Goal: Task Accomplishment & Management: Complete application form

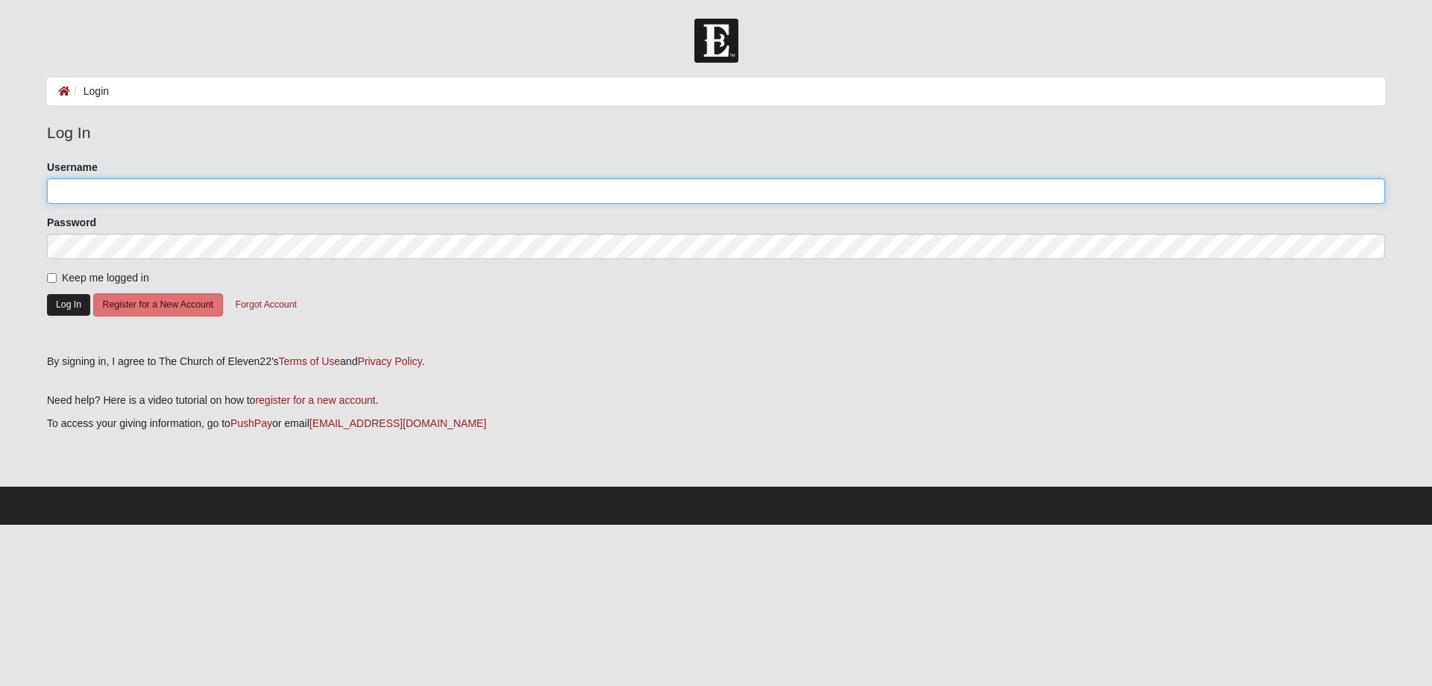
type input "KatDonaldson1"
click at [69, 306] on button "Log In" at bounding box center [68, 305] width 43 height 22
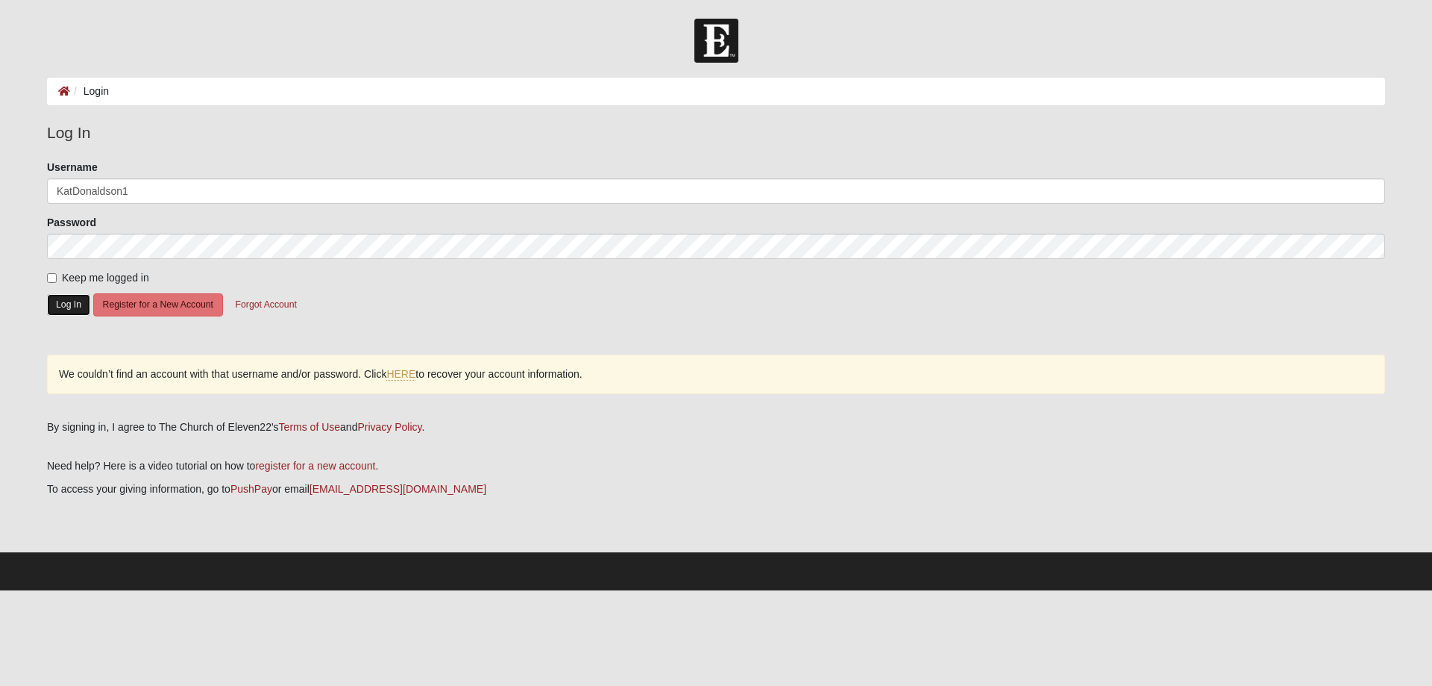
click at [67, 306] on button "Log In" at bounding box center [68, 305] width 43 height 22
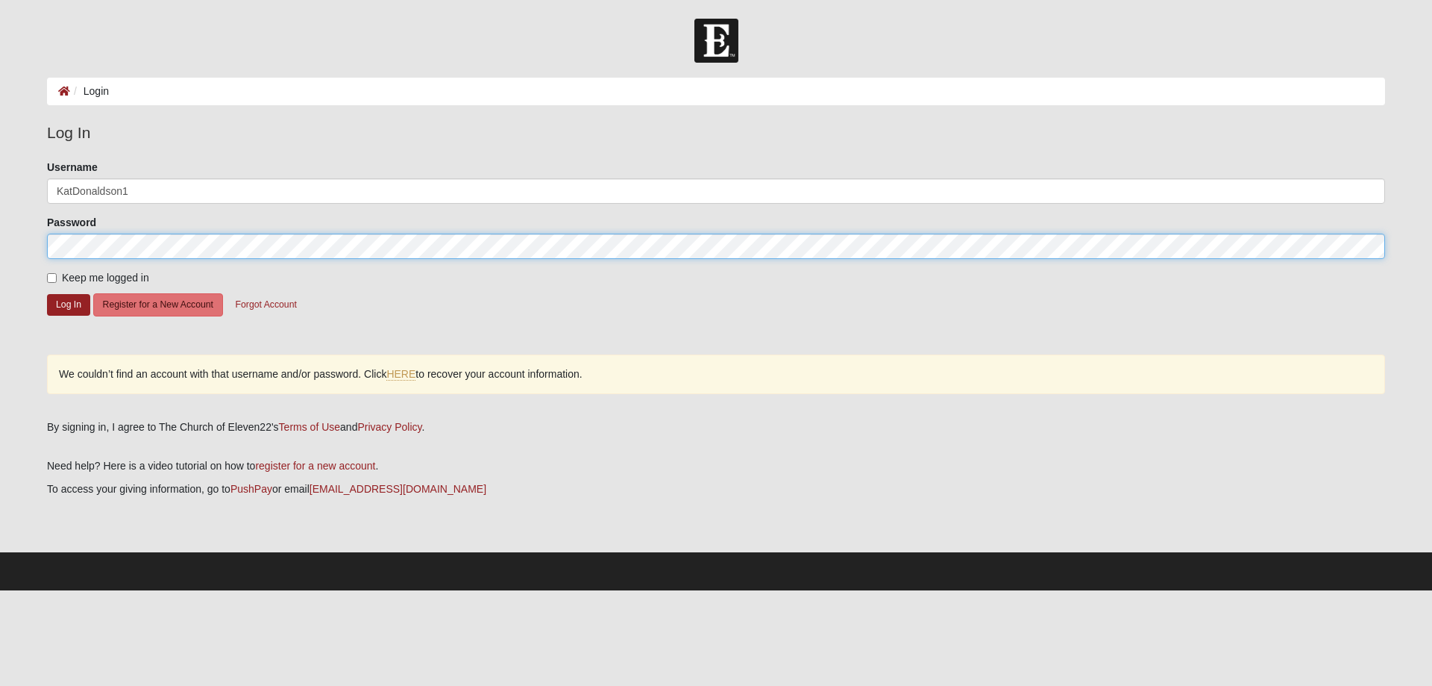
click at [31, 248] on form "Log In Login Login Error Log In Please correct the following: Username KatDonal…" at bounding box center [716, 304] width 1432 height 571
click at [47, 294] on button "Log In" at bounding box center [68, 305] width 43 height 22
click at [25, 251] on form "Log In Login Login Error Log In Please correct the following: Username KatDonal…" at bounding box center [716, 304] width 1432 height 571
click at [47, 294] on button "Log In" at bounding box center [68, 305] width 43 height 22
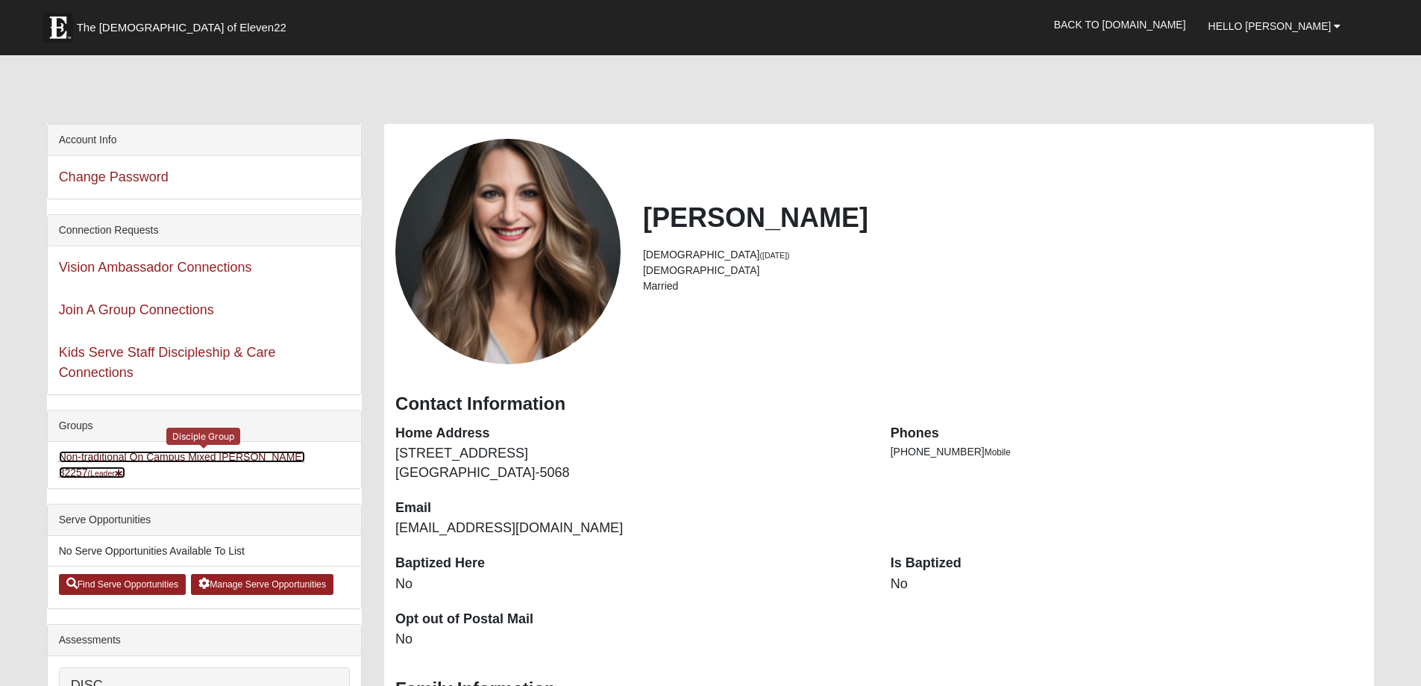
click at [251, 457] on link "Non-traditional On Campus Mixed Donaldson 32257 (Leader )" at bounding box center [182, 465] width 246 height 28
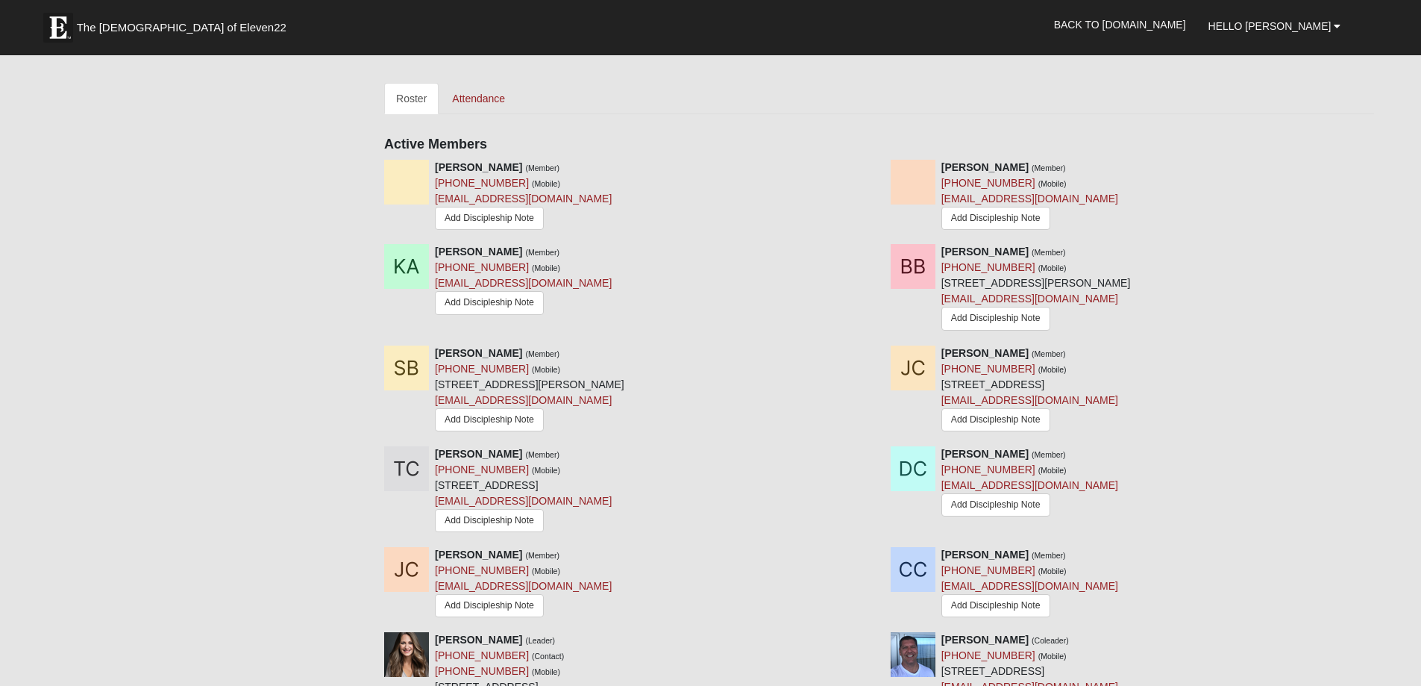
scroll to position [597, 0]
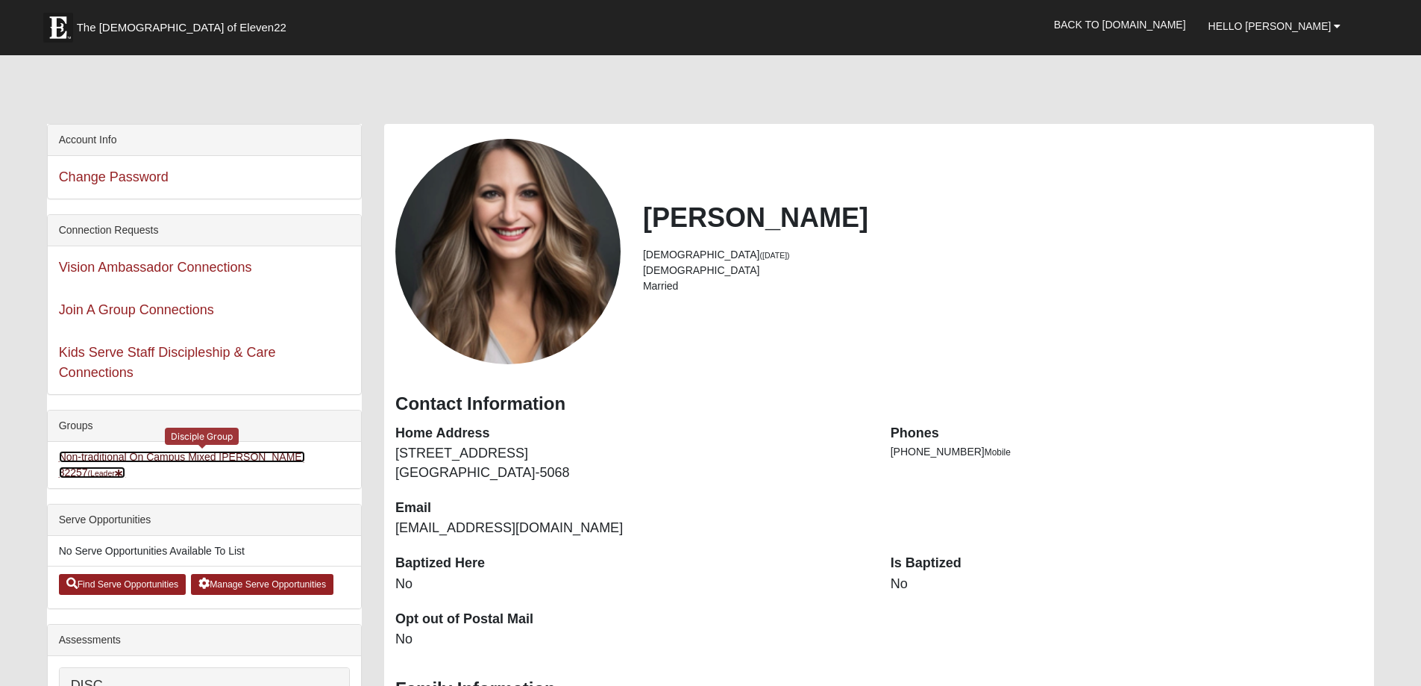
click at [247, 457] on link "Non-traditional On Campus Mixed Donaldson 32257 (Leader )" at bounding box center [182, 465] width 246 height 28
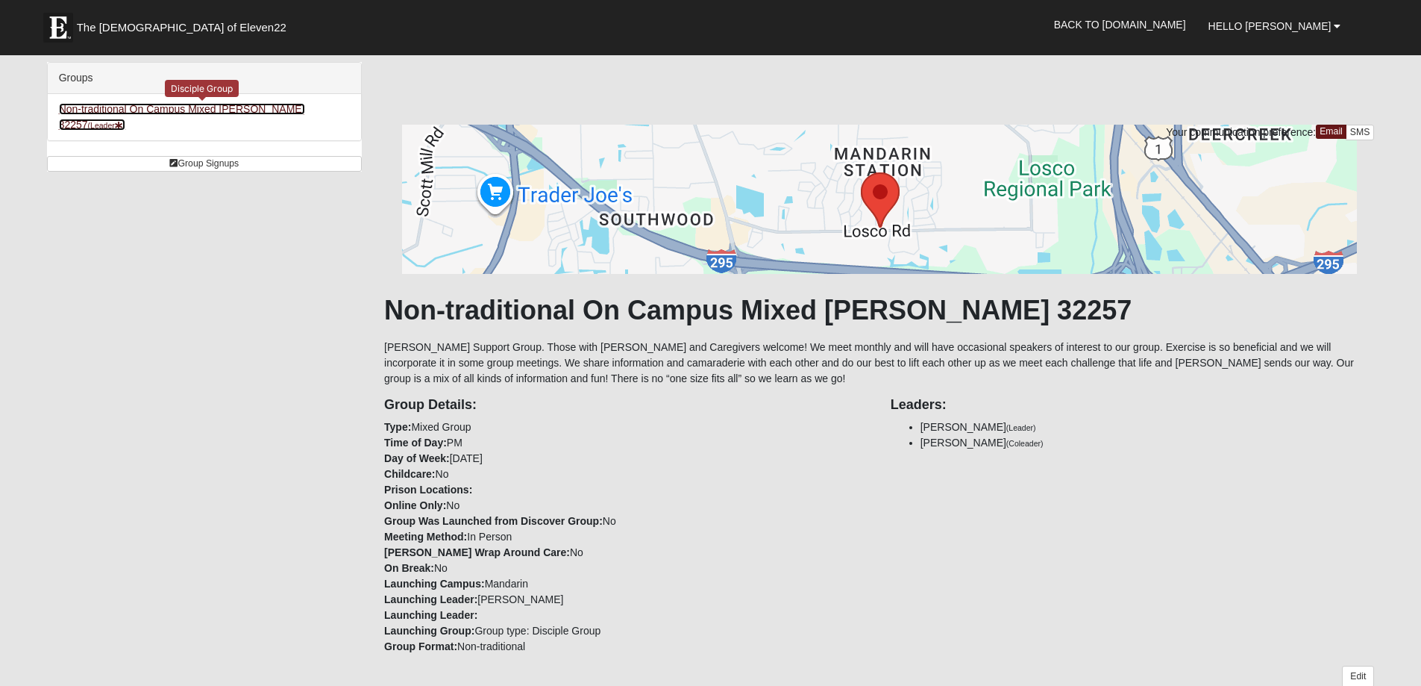
click at [287, 107] on link "Non-traditional On Campus Mixed Donaldson 32257 (Leader )" at bounding box center [182, 117] width 246 height 28
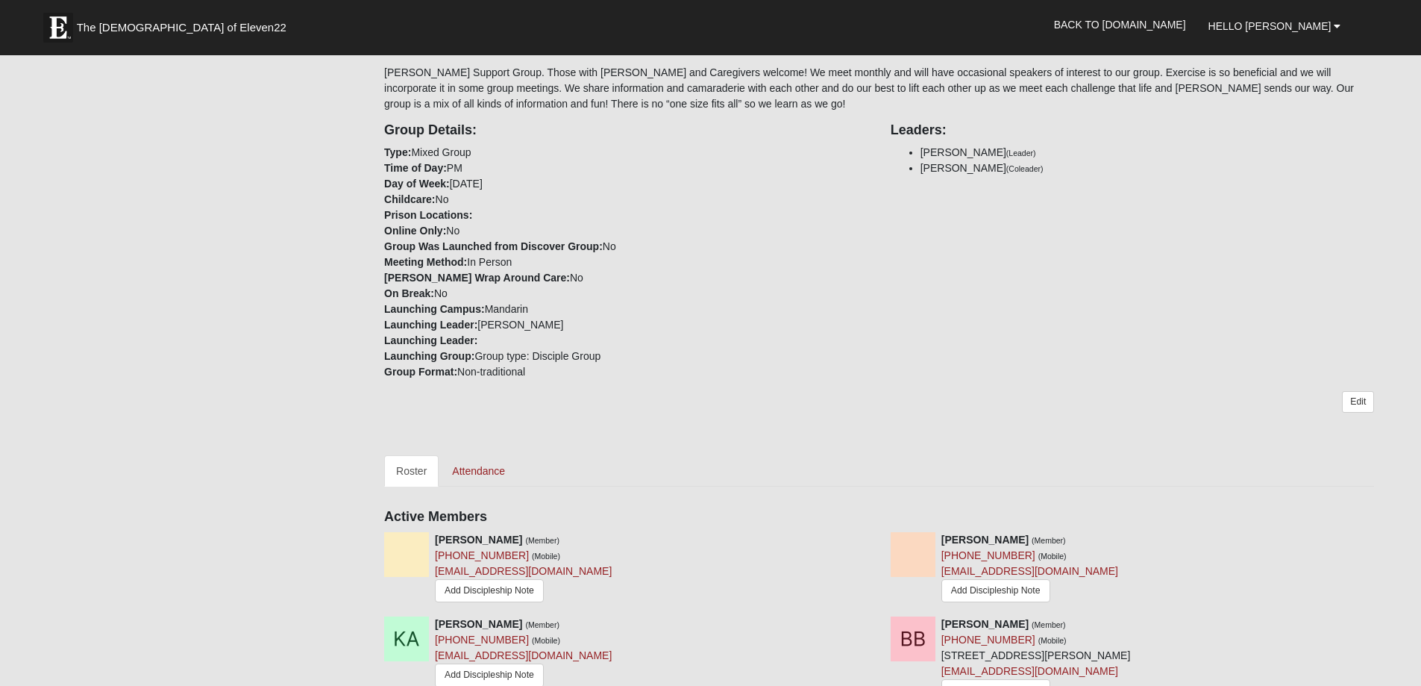
scroll to position [373, 0]
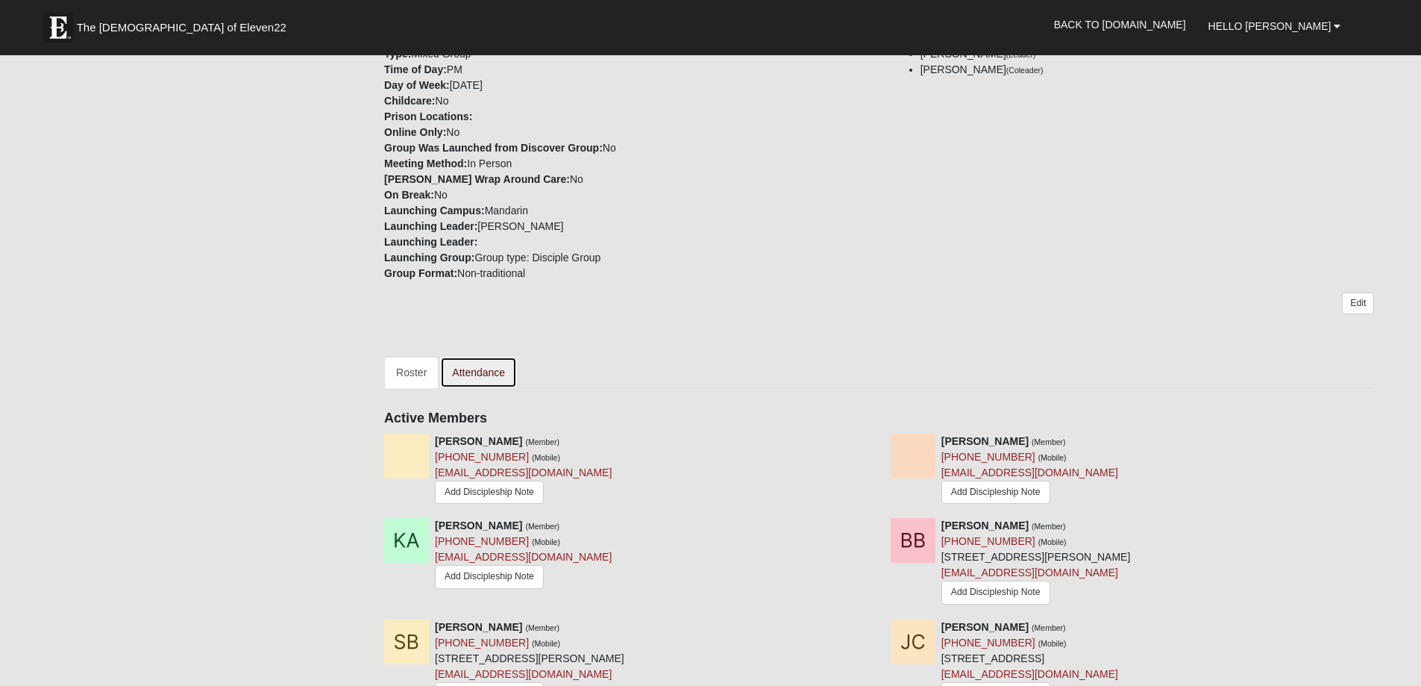
click at [464, 373] on link "Attendance" at bounding box center [478, 372] width 77 height 31
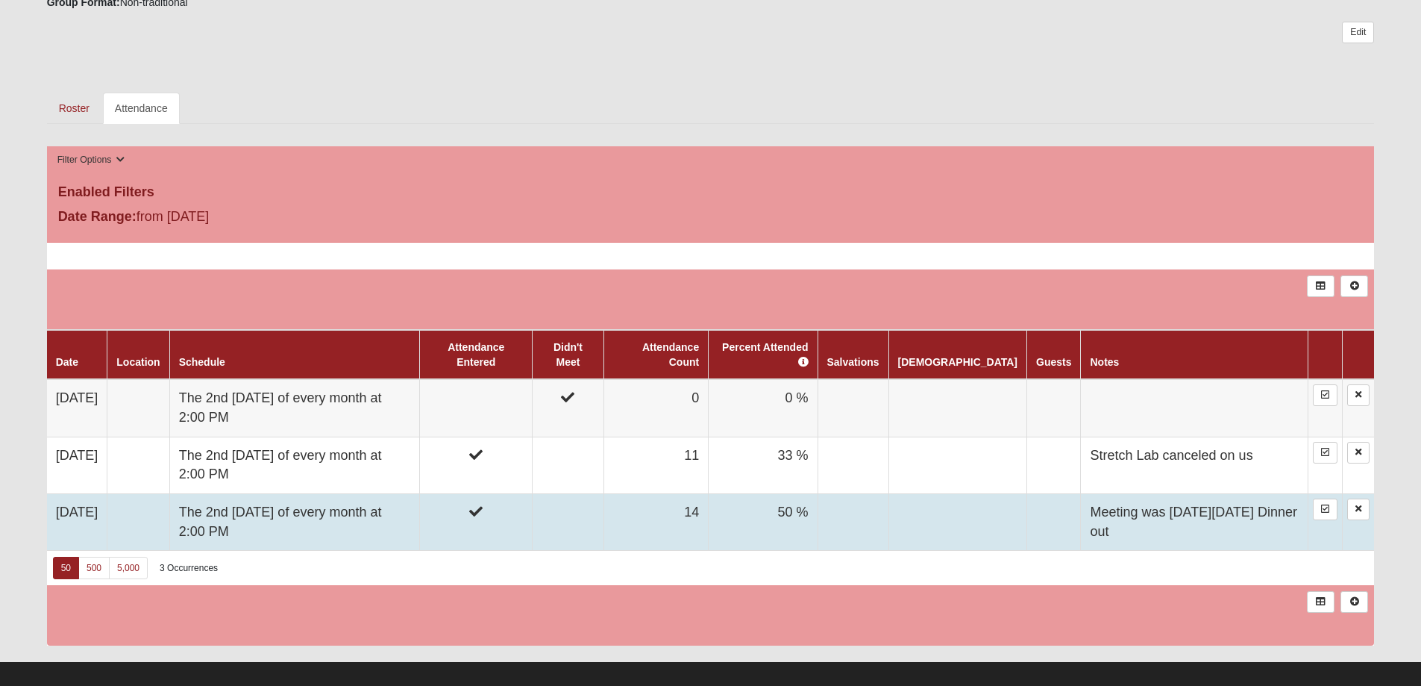
scroll to position [671, 0]
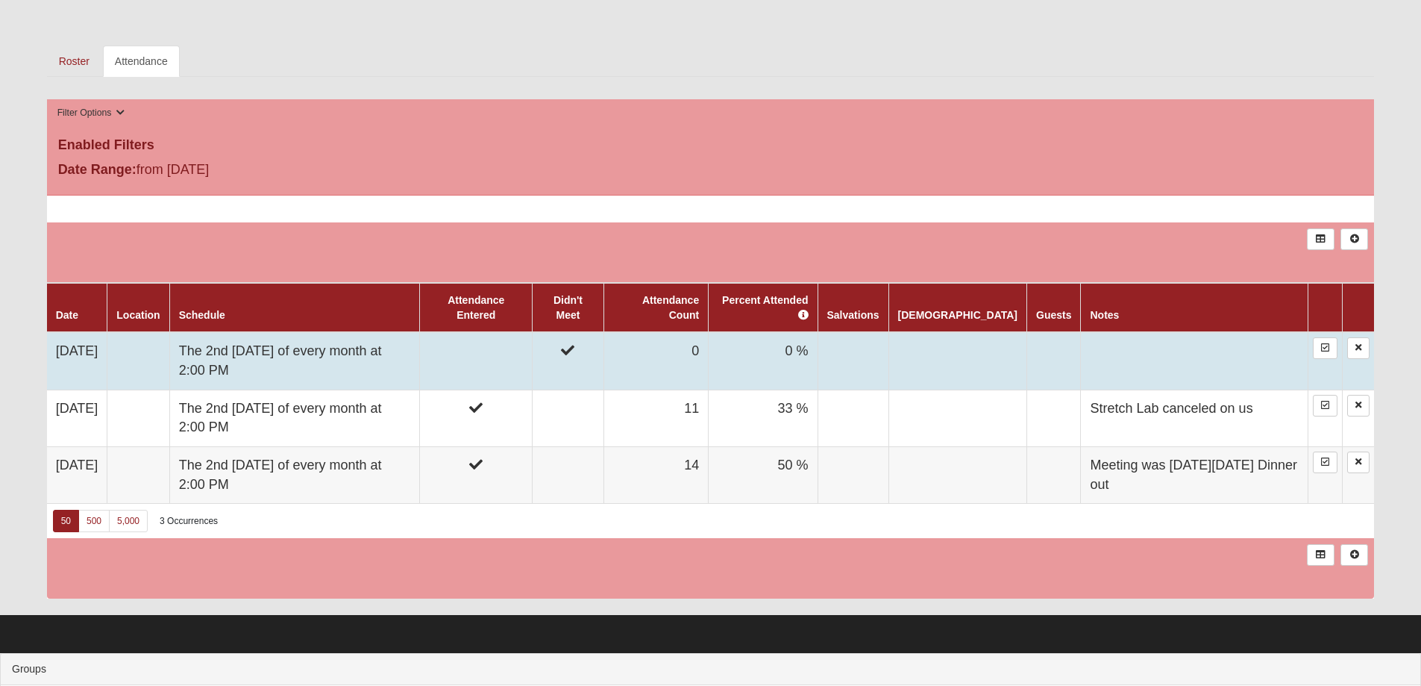
click at [706, 365] on td "0" at bounding box center [655, 360] width 104 height 57
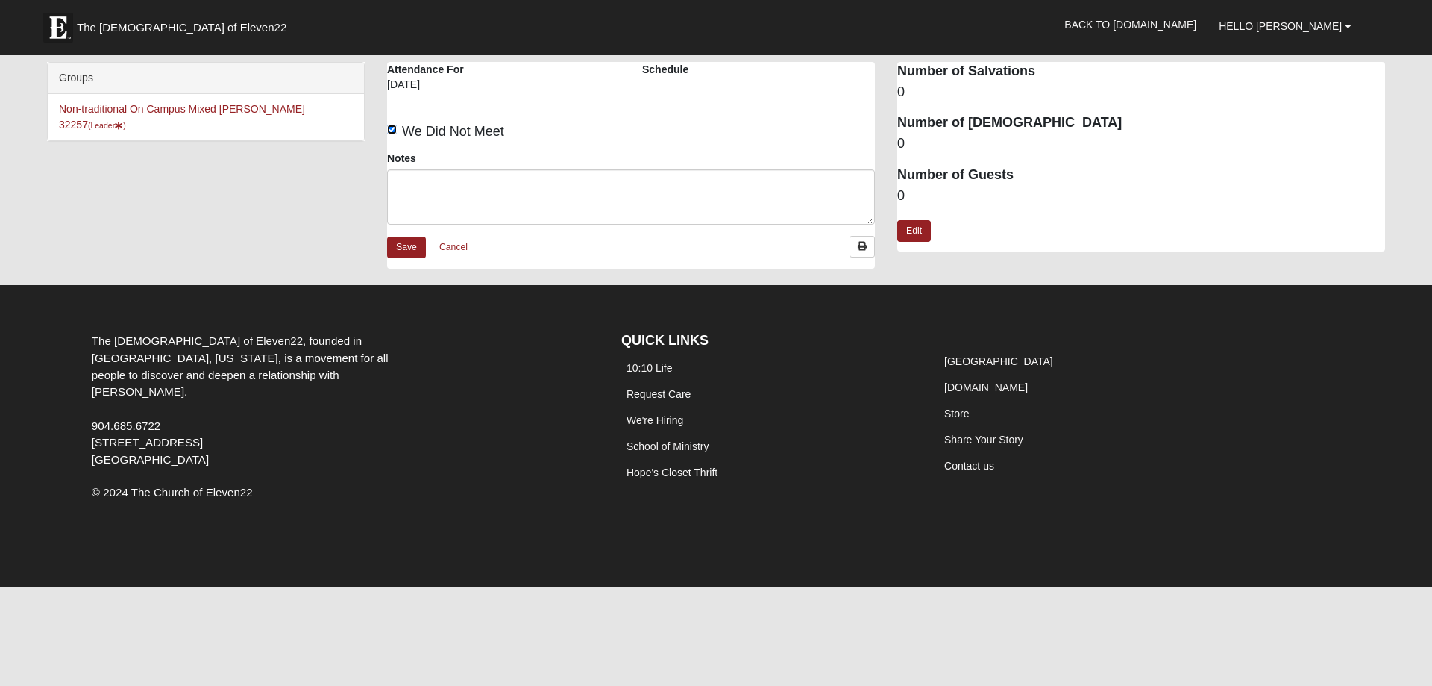
click at [393, 127] on input "We Did Not Meet" at bounding box center [392, 130] width 10 height 10
checkbox input "false"
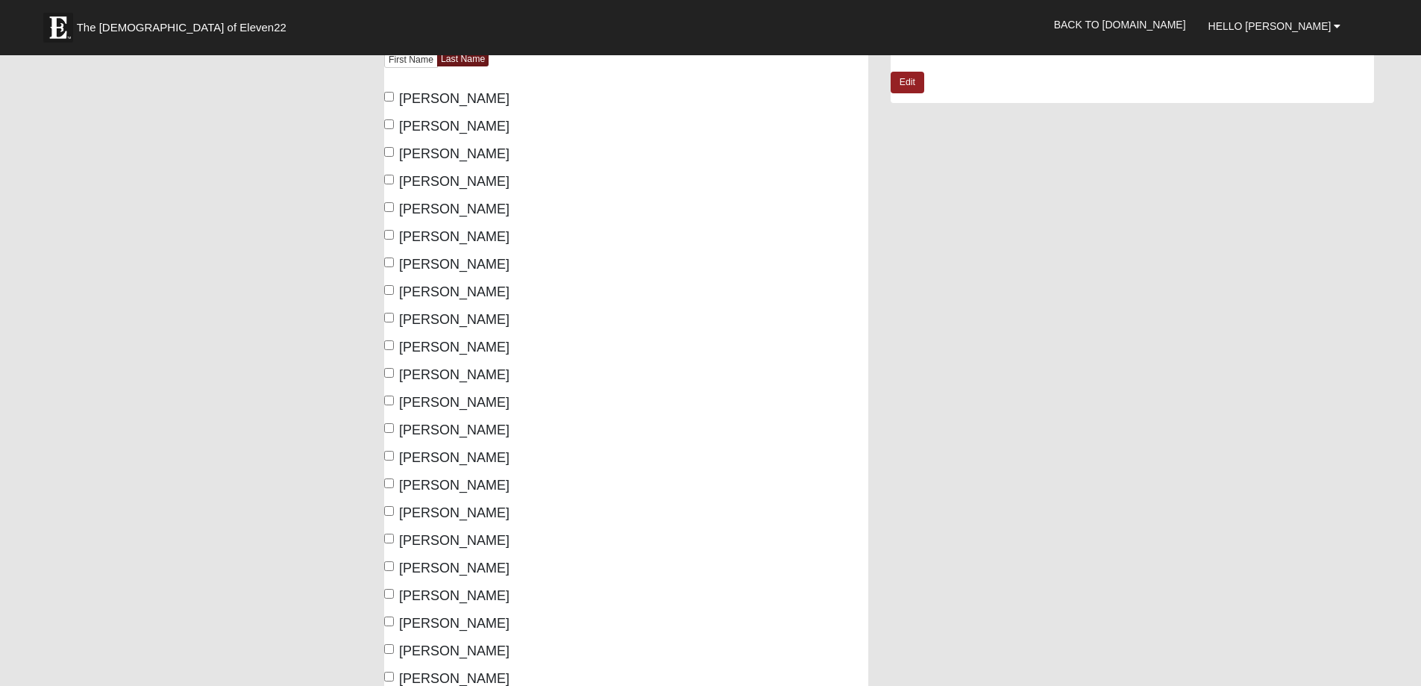
scroll to position [149, 0]
click at [392, 125] on input "Anderson, Erik" at bounding box center [389, 124] width 10 height 10
checkbox input "true"
click at [392, 149] on input "Anderson, Kathy" at bounding box center [389, 151] width 10 height 10
checkbox input "true"
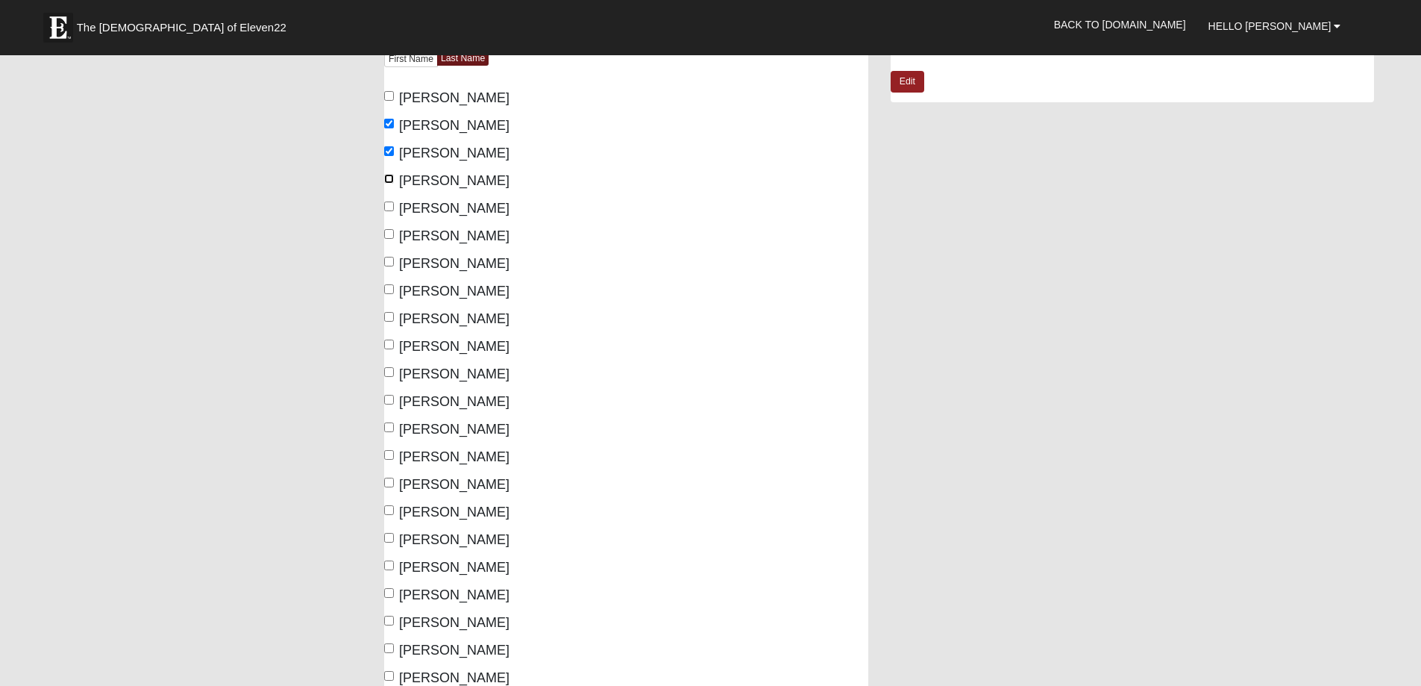
click at [389, 176] on input "Baldwin, Brian" at bounding box center [389, 179] width 10 height 10
checkbox input "true"
click at [389, 208] on input "Baldwin, Susan" at bounding box center [389, 206] width 10 height 10
checkbox input "true"
click at [389, 239] on label "Calandro, Jim" at bounding box center [446, 236] width 125 height 20
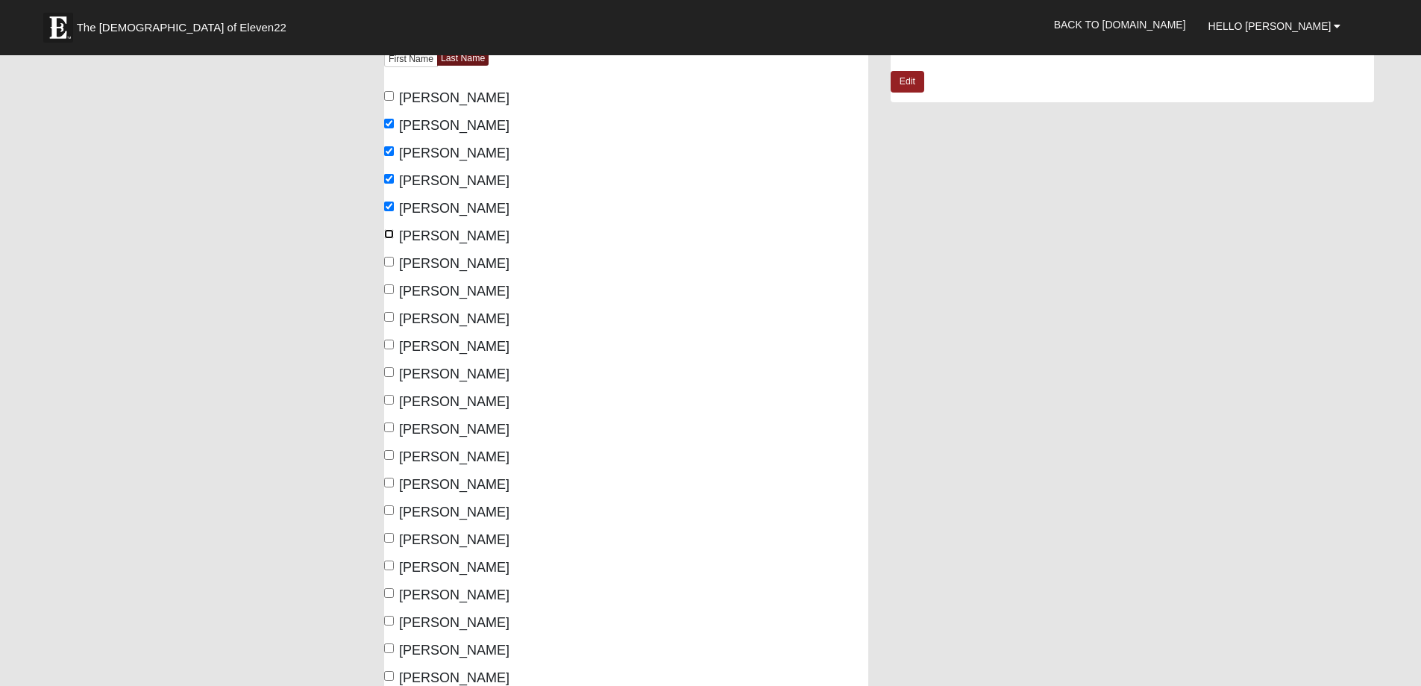
click at [389, 239] on input "Calandro, Jim" at bounding box center [389, 234] width 10 height 10
checkbox input "true"
click at [387, 261] on input "Calandro, Toni" at bounding box center [389, 262] width 10 height 10
checkbox input "true"
click at [392, 290] on input "Culpepper, Don" at bounding box center [389, 289] width 10 height 10
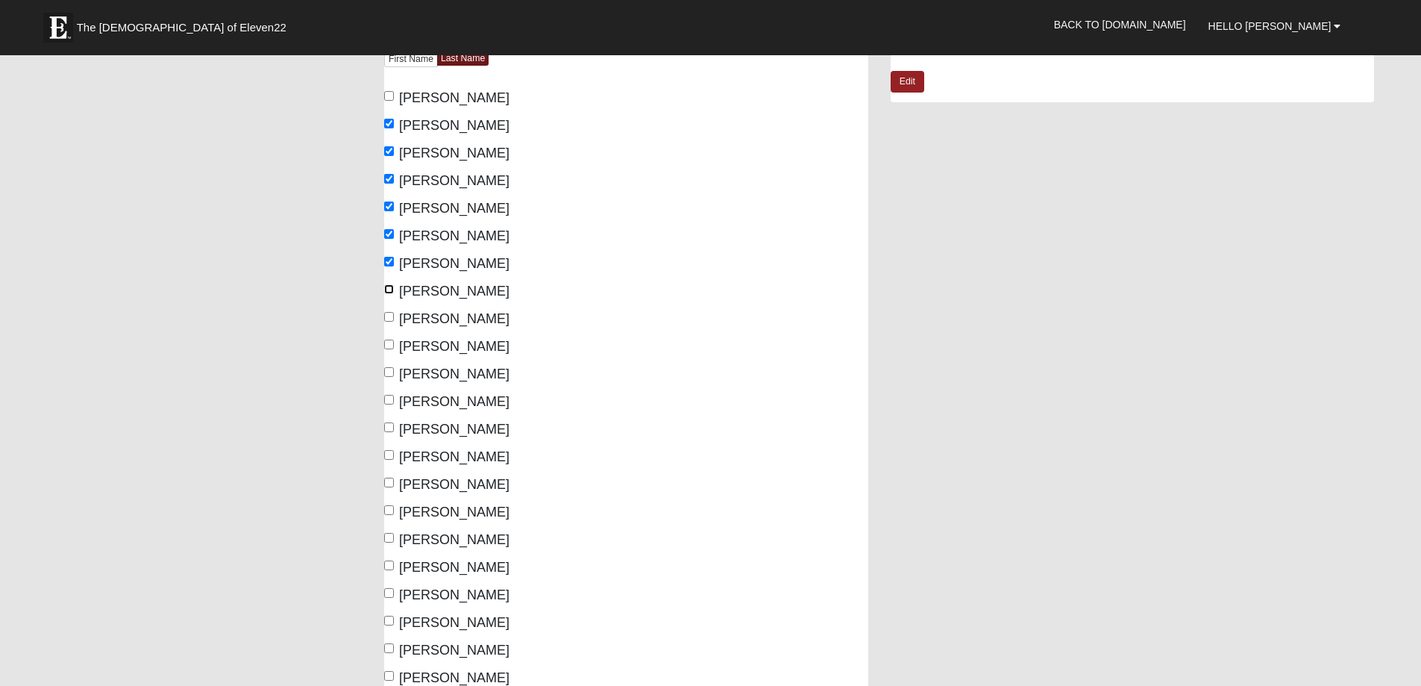
checkbox input "true"
click at [387, 316] on input "Culpepper, Judy" at bounding box center [389, 317] width 10 height 10
checkbox input "true"
click at [388, 370] on input "Donaldson, Katheryn" at bounding box center [389, 372] width 10 height 10
checkbox input "true"
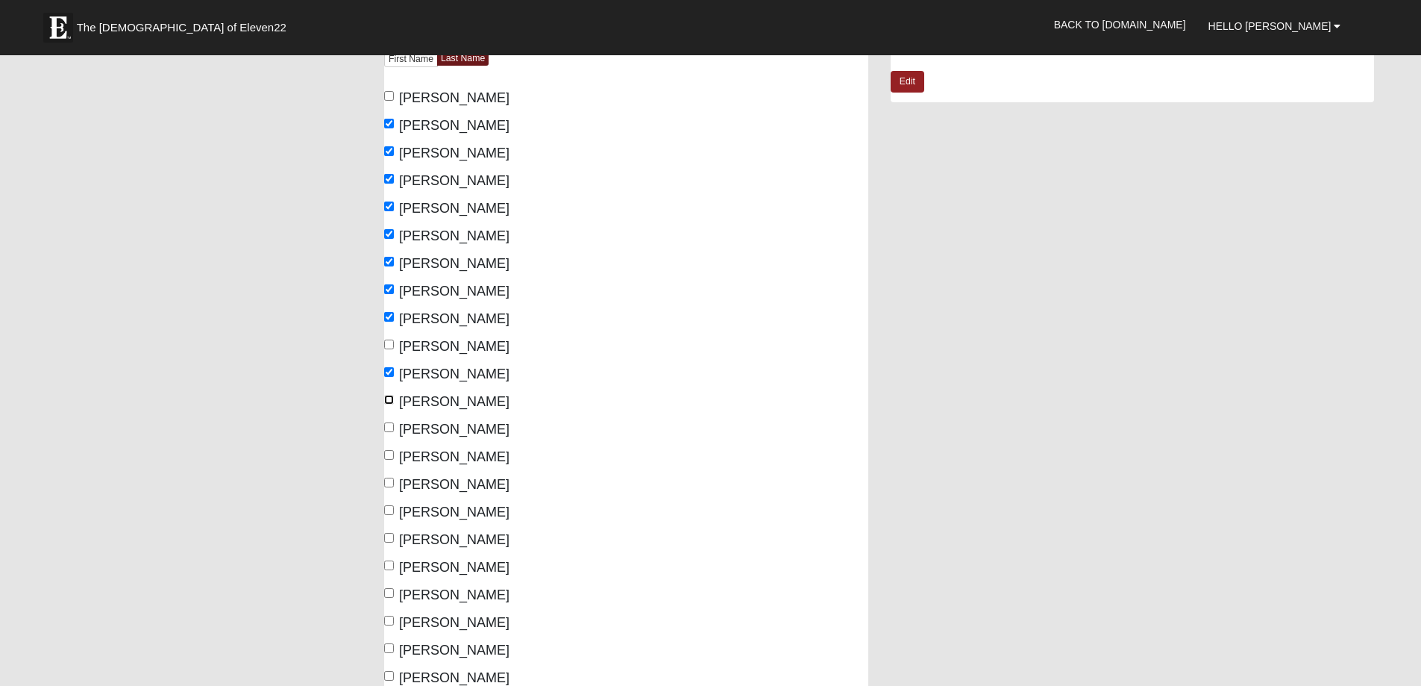
click at [388, 397] on input "Donaldson, Philip" at bounding box center [389, 400] width 10 height 10
checkbox input "true"
click at [392, 453] on input "Fiore, Barbara" at bounding box center [389, 455] width 10 height 10
checkbox input "true"
click at [395, 483] on label "Fiore, Bill" at bounding box center [446, 484] width 125 height 20
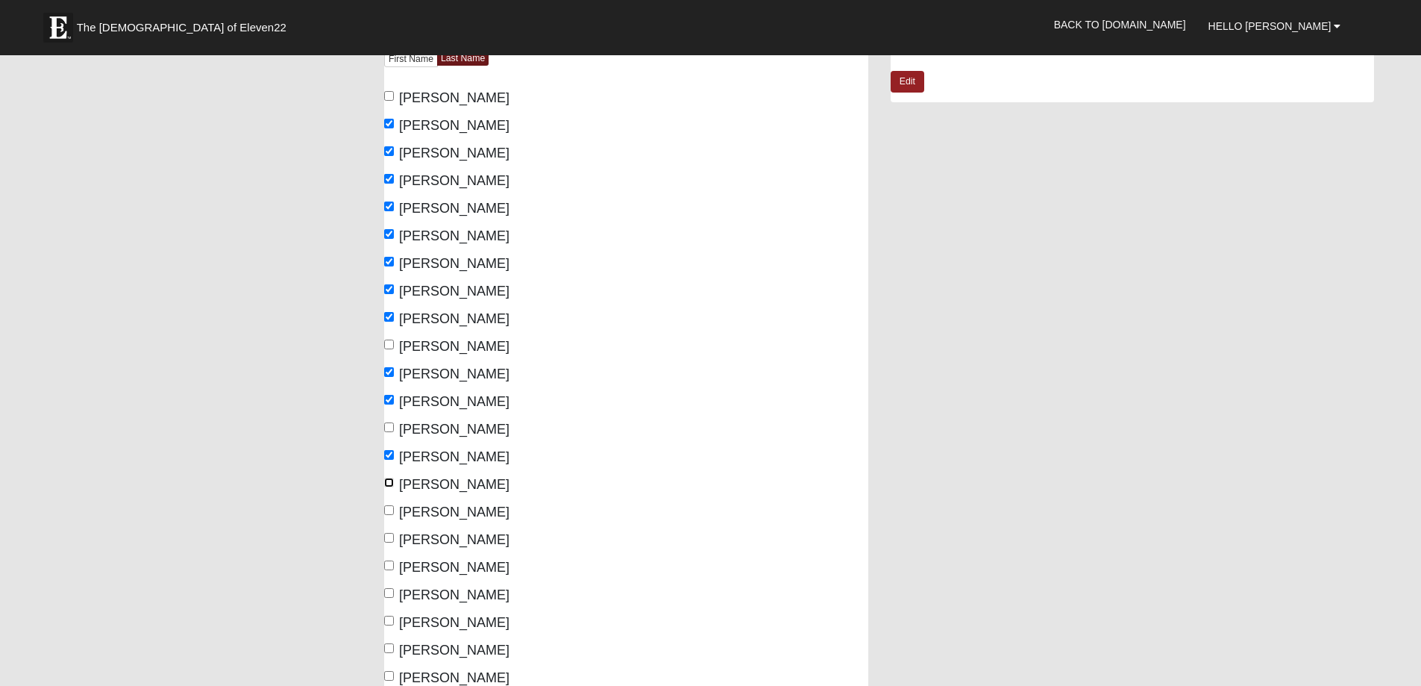
click at [394, 483] on input "Fiore, Bill" at bounding box center [389, 482] width 10 height 10
checkbox input "true"
click at [396, 507] on label "Fitzsimons, Mary Jane" at bounding box center [446, 512] width 125 height 20
click at [394, 507] on input "Fitzsimons, Mary Jane" at bounding box center [389, 510] width 10 height 10
checkbox input "true"
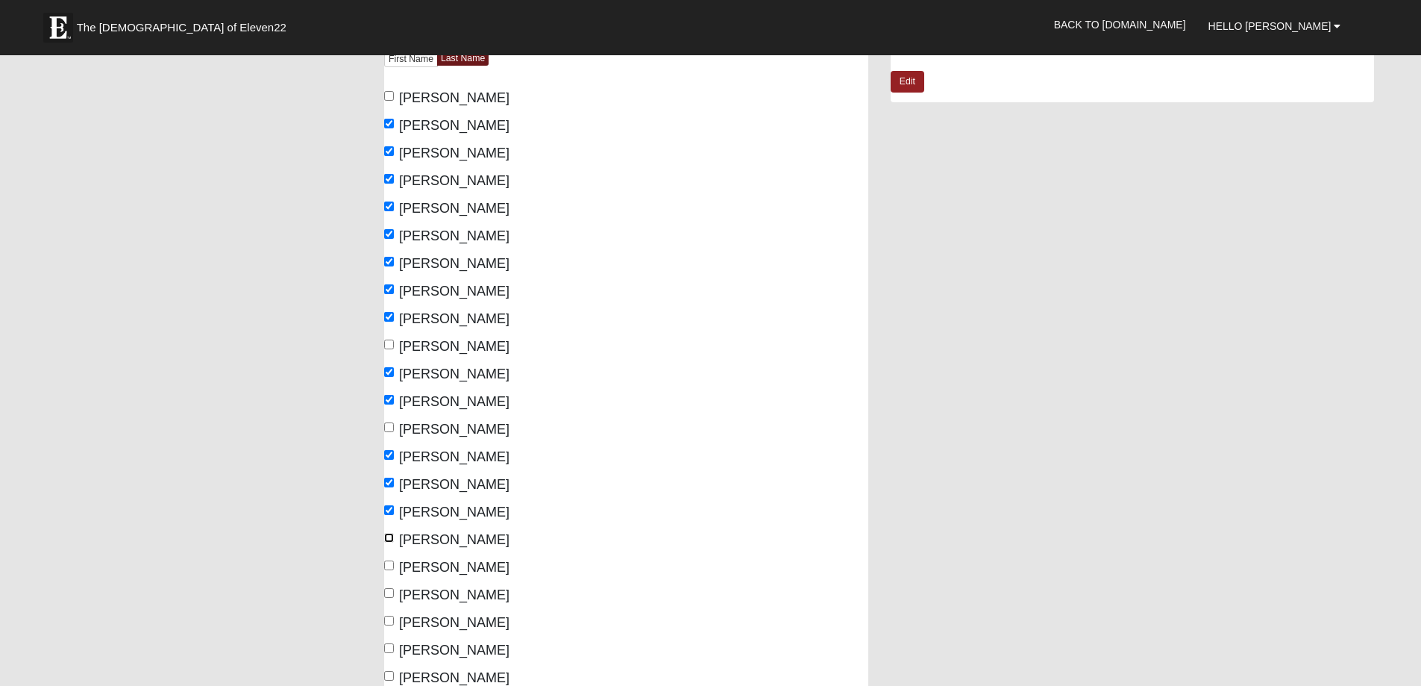
click at [394, 542] on input "Fitzsimons, Pat" at bounding box center [389, 538] width 10 height 10
checkbox input "true"
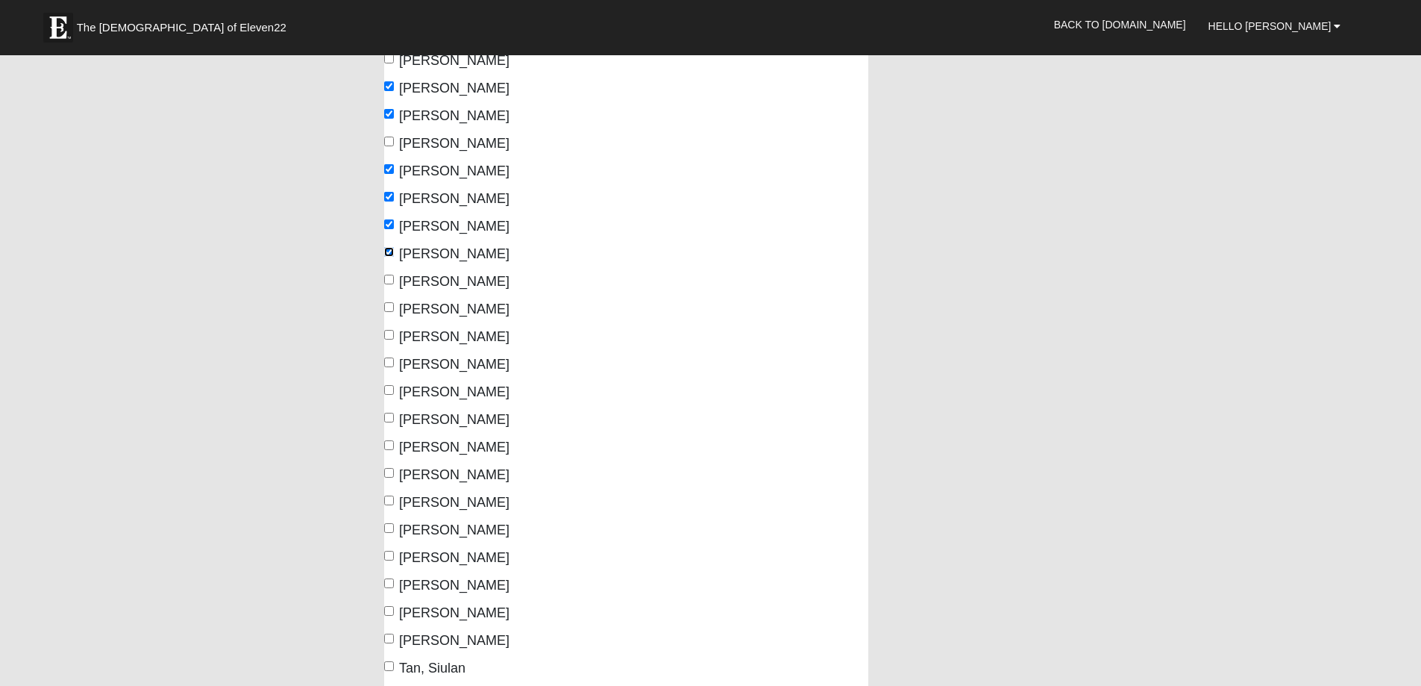
scroll to position [448, 0]
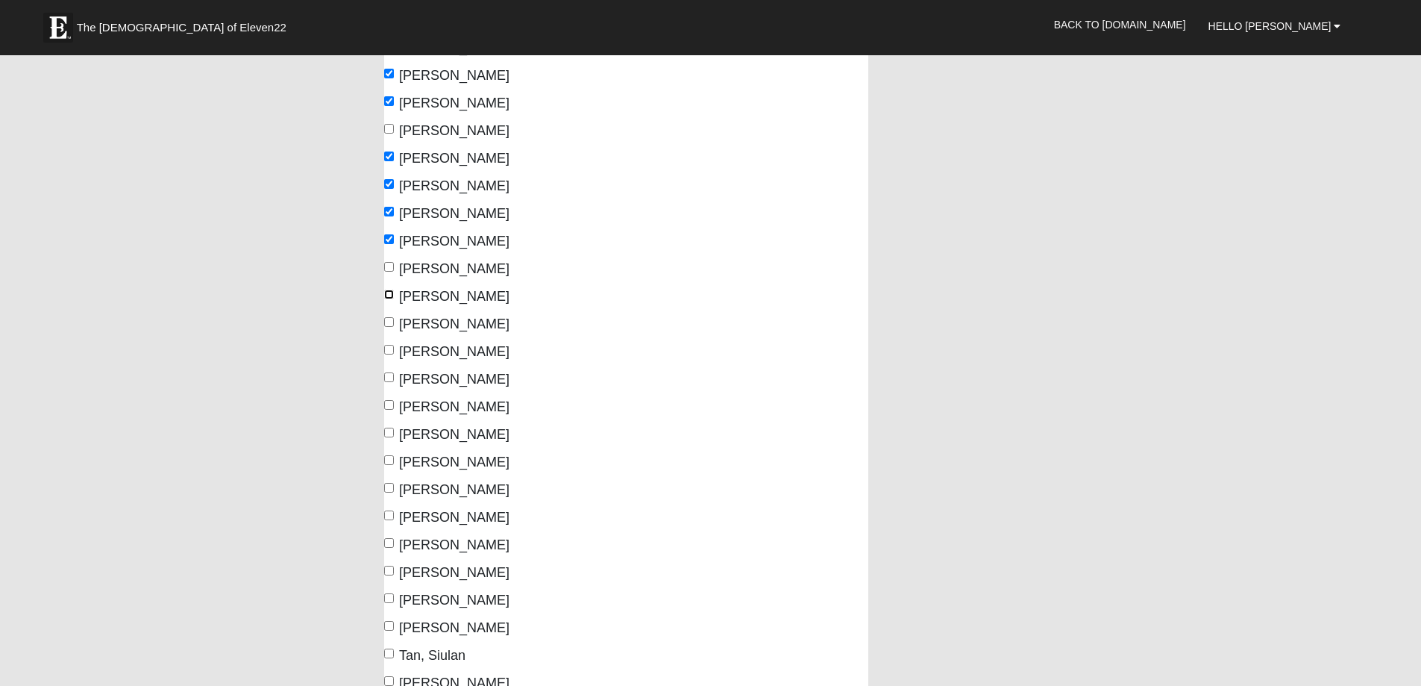
click at [386, 293] on input "Lammert, Evelyn" at bounding box center [389, 294] width 10 height 10
checkbox input "true"
click at [390, 319] on input "Lanier, Greta" at bounding box center [389, 322] width 10 height 10
checkbox input "true"
click at [390, 349] on input "Lawson, Carrie" at bounding box center [389, 350] width 10 height 10
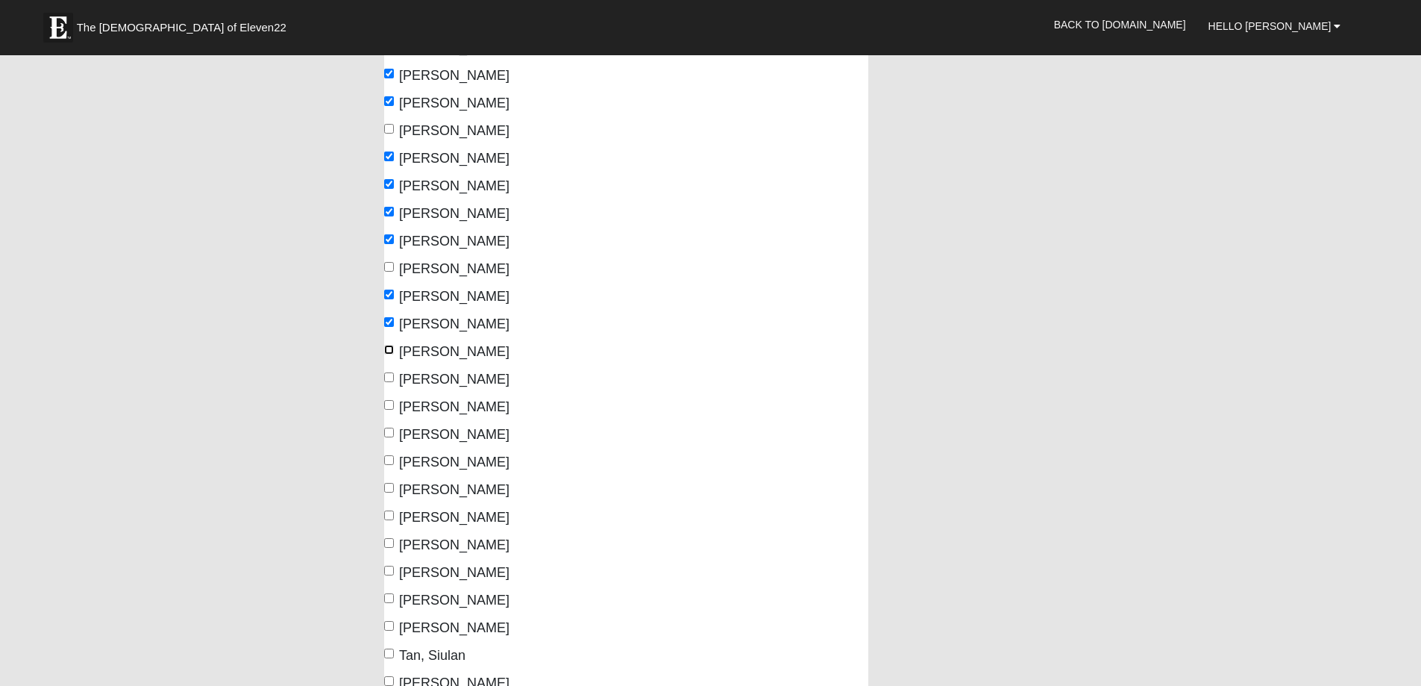
checkbox input "true"
click at [386, 372] on input "Parker, Gregg" at bounding box center [389, 377] width 10 height 10
checkbox input "true"
click at [386, 409] on input "Parker, Pam" at bounding box center [389, 405] width 10 height 10
checkbox input "true"
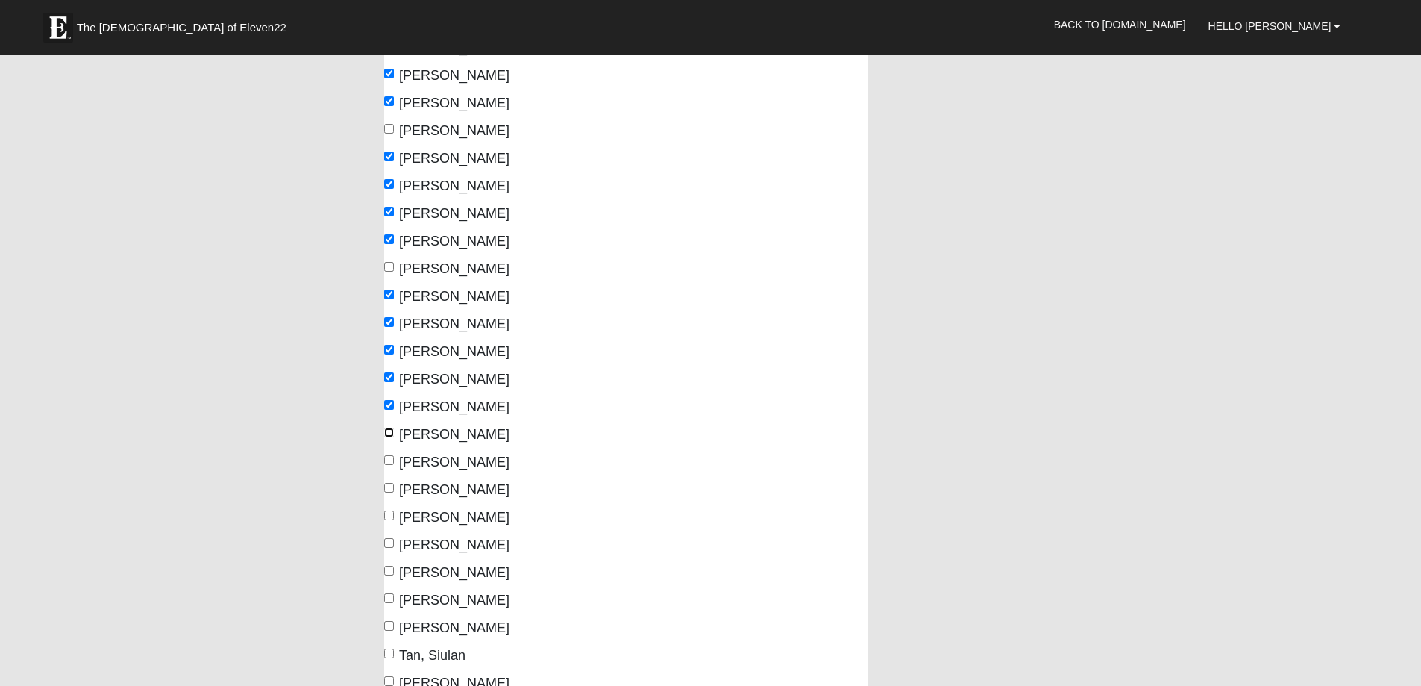
click at [390, 433] on input "Powers, Mary" at bounding box center [389, 432] width 10 height 10
checkbox input "true"
click at [391, 458] on input "Raley, Mike" at bounding box center [389, 460] width 10 height 10
checkbox input "true"
click at [392, 484] on input "Raley, Patty" at bounding box center [389, 488] width 10 height 10
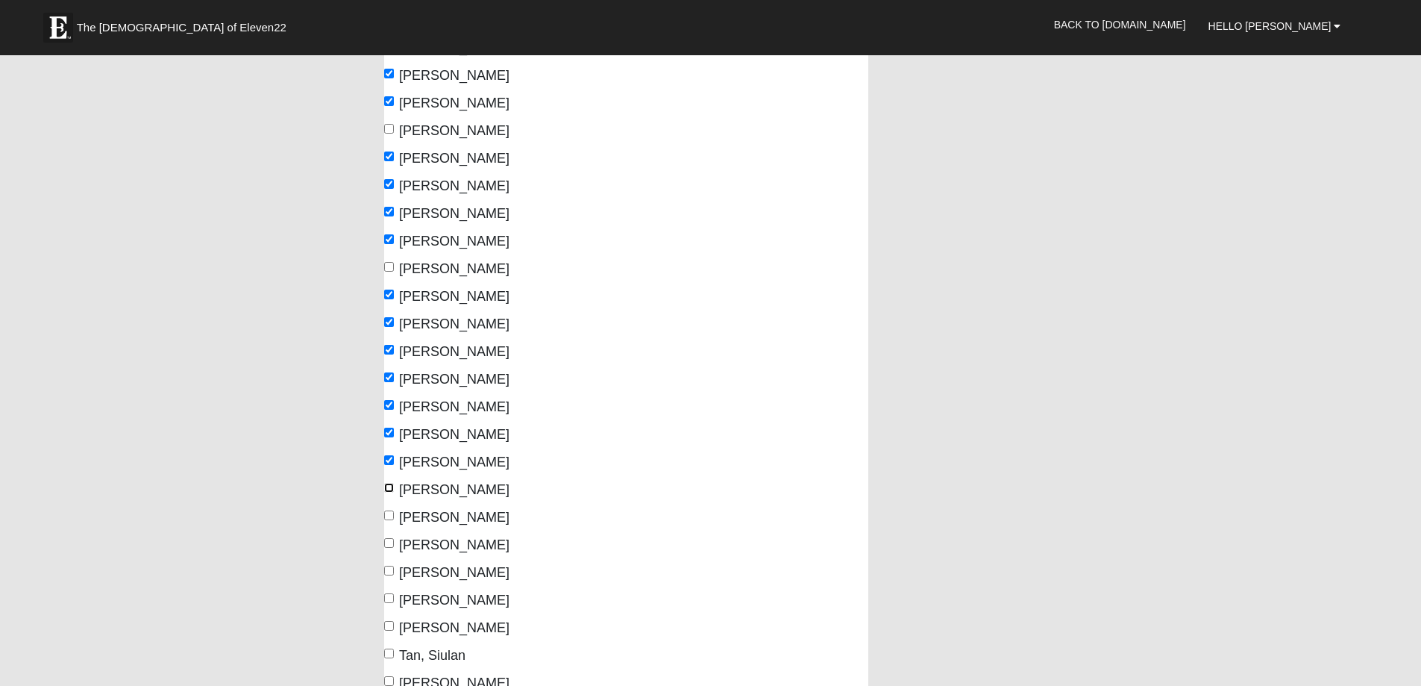
checkbox input "true"
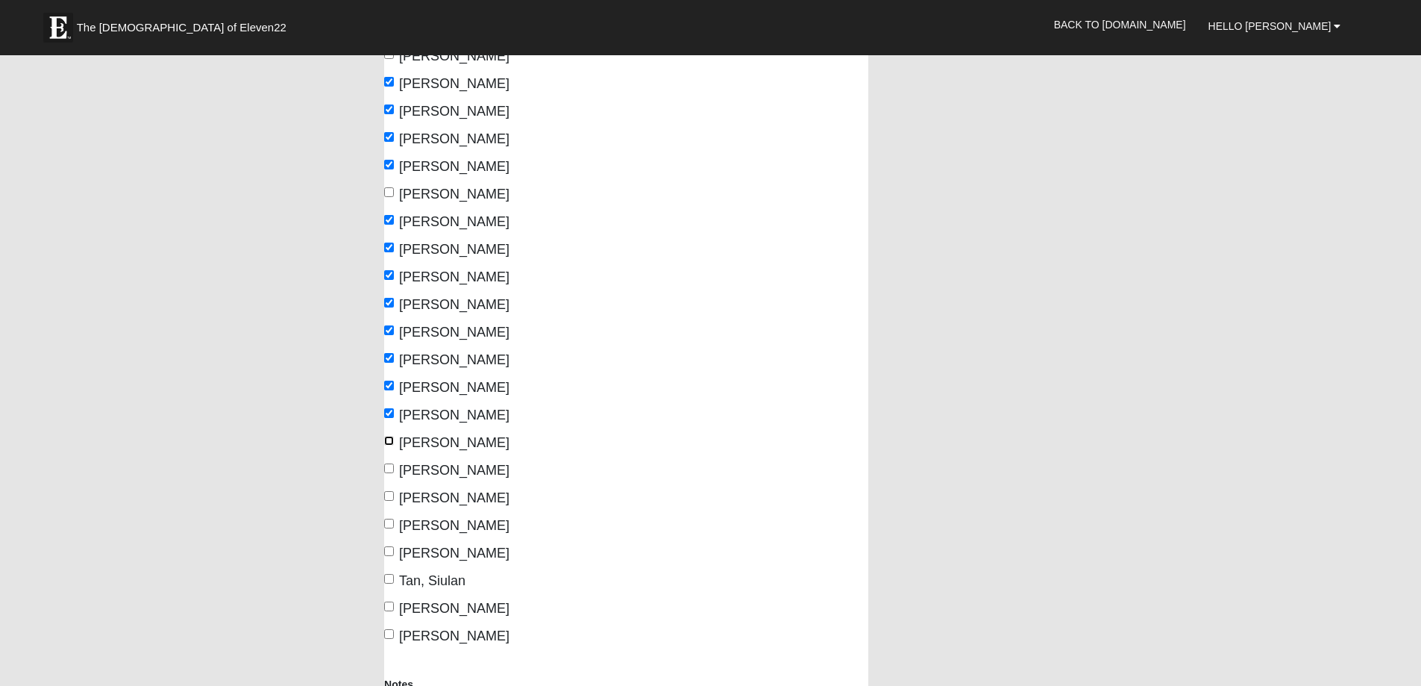
click at [392, 437] on input "Rodriguez, Diane" at bounding box center [389, 441] width 10 height 10
checkbox input "true"
click at [394, 465] on input "Sherburn, Conie" at bounding box center [389, 468] width 10 height 10
checkbox input "true"
click at [392, 494] on input "Sherburn, Pat" at bounding box center [389, 496] width 10 height 10
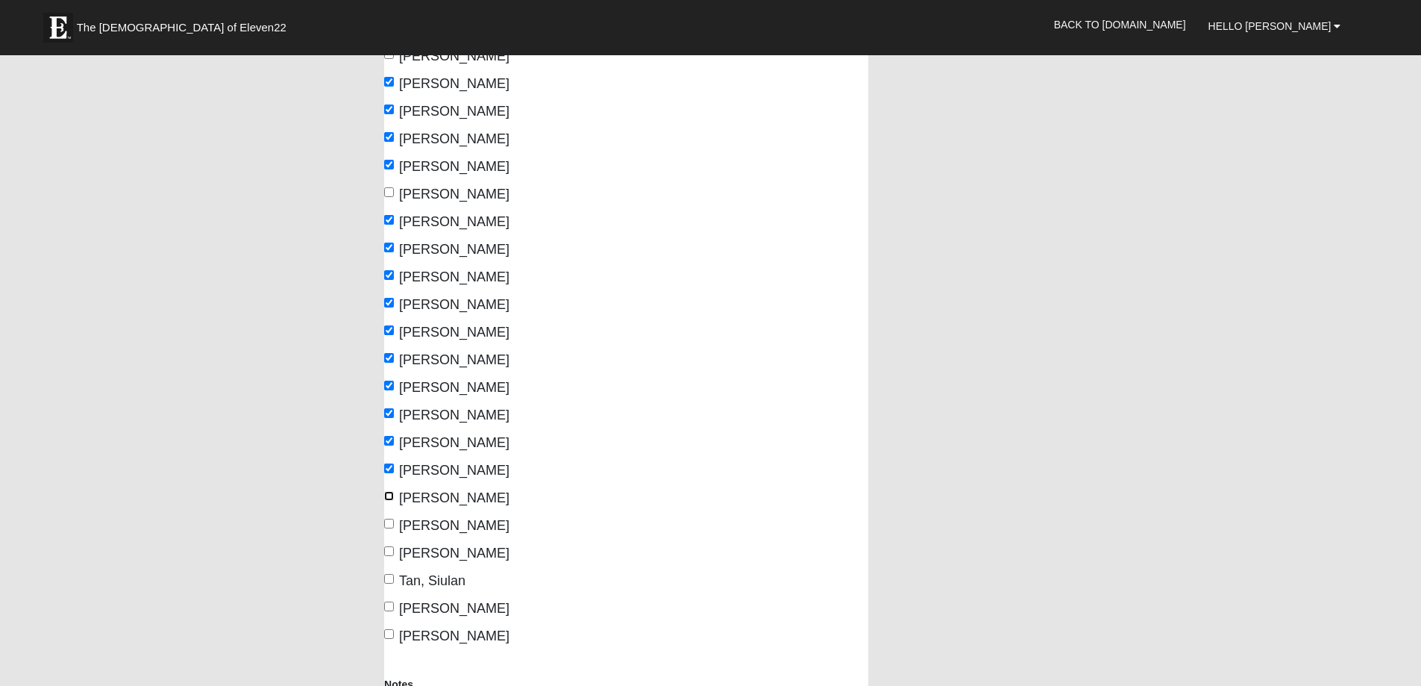
checkbox input "true"
click at [390, 528] on input "Sohn, Dave" at bounding box center [389, 523] width 10 height 10
checkbox input "true"
click at [392, 546] on input "Sohn, Pam" at bounding box center [389, 551] width 10 height 10
checkbox input "true"
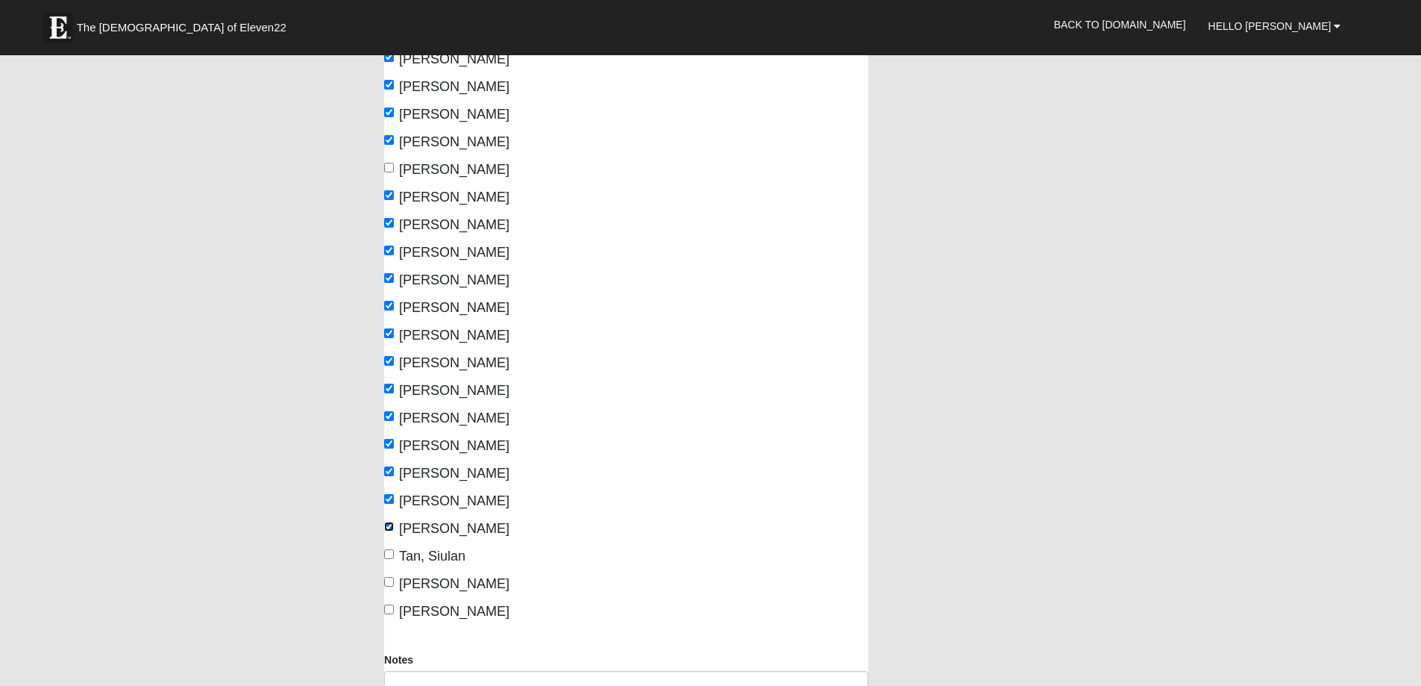
scroll to position [597, 0]
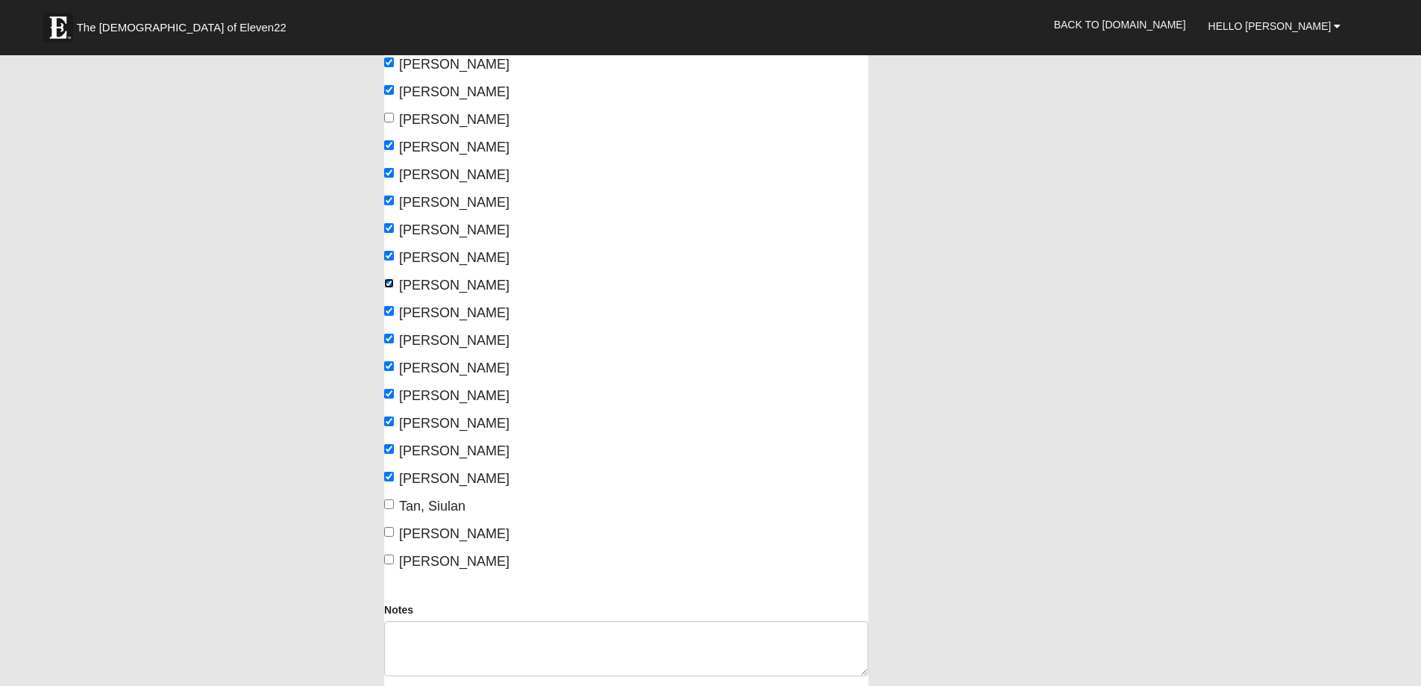
click at [394, 280] on input "Powers, Mary" at bounding box center [389, 283] width 10 height 10
checkbox input "false"
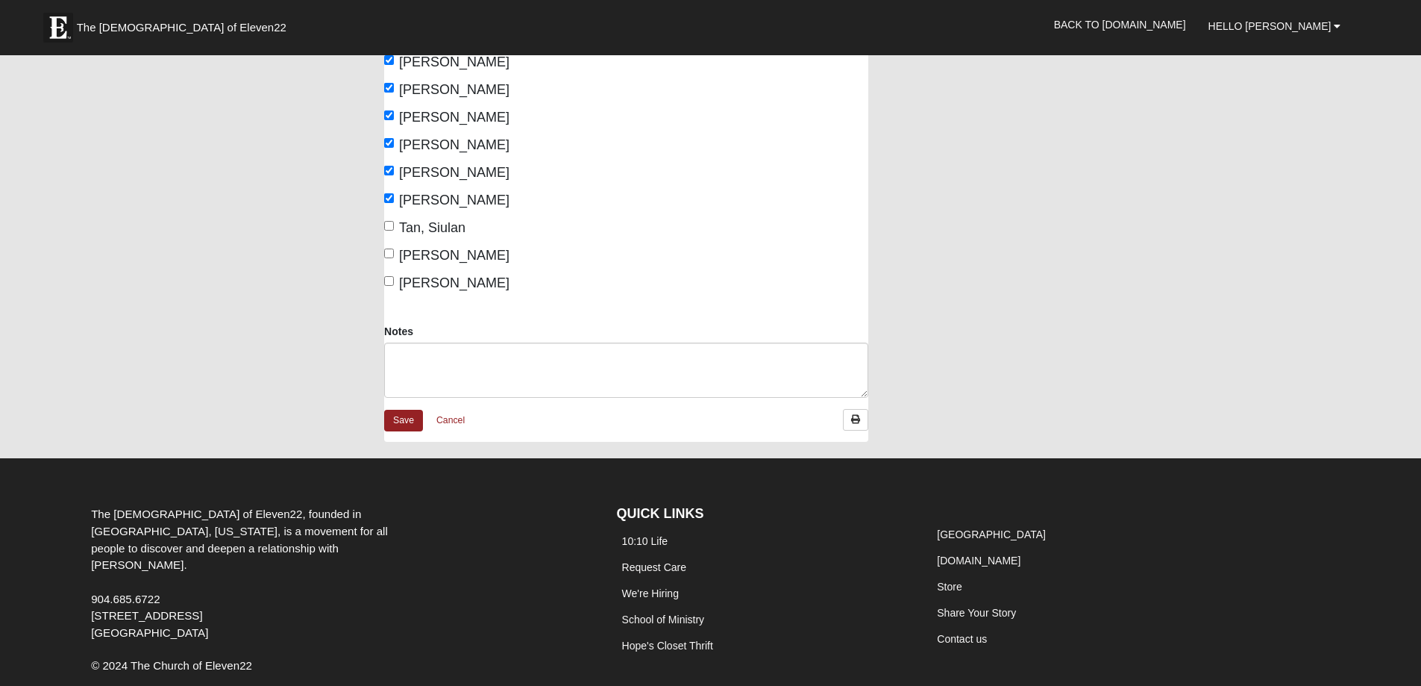
scroll to position [895, 0]
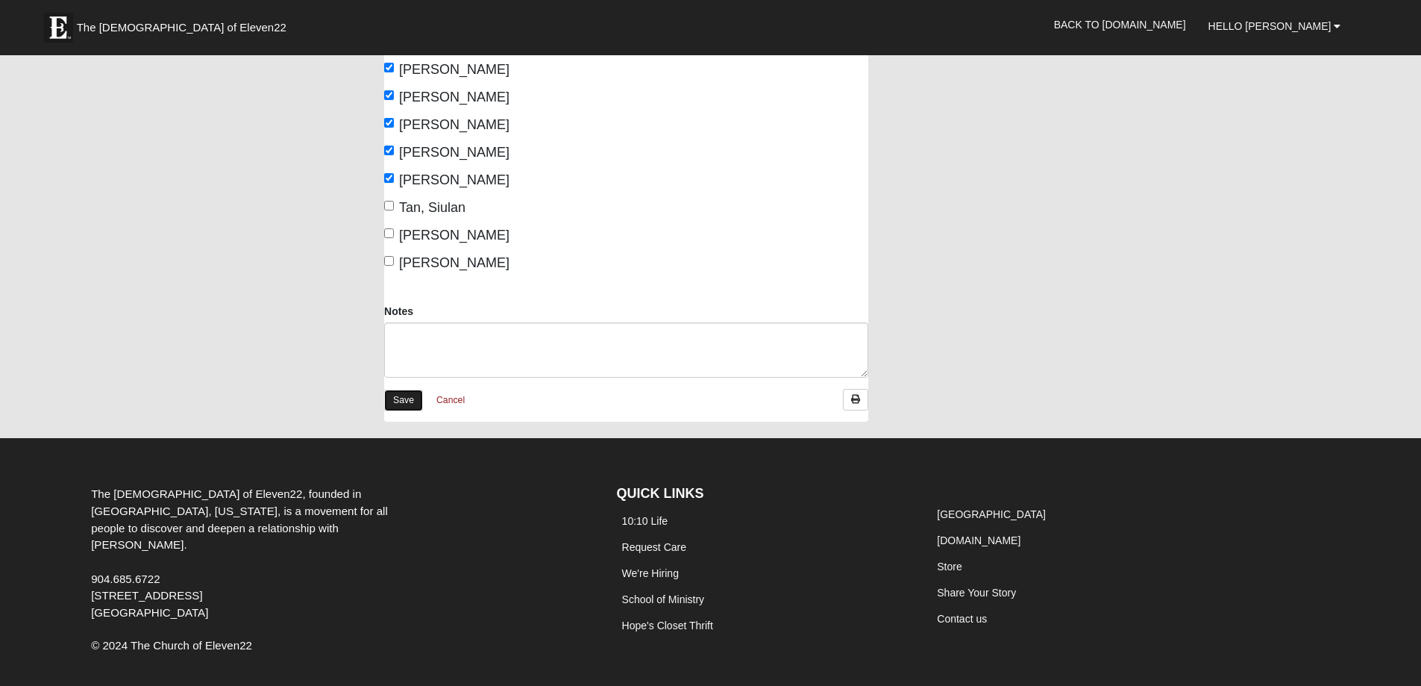
click at [411, 401] on link "Save" at bounding box center [403, 400] width 39 height 22
